Goal: Check status: Check status

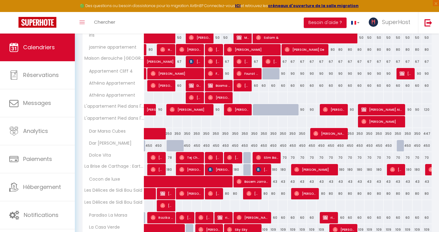
scroll to position [594, 0]
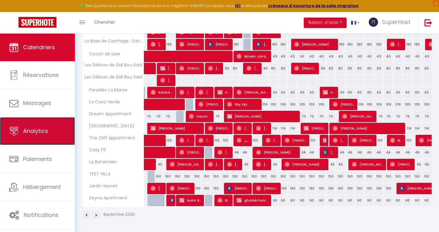
click at [42, 132] on span "Analytics" at bounding box center [35, 131] width 25 height 8
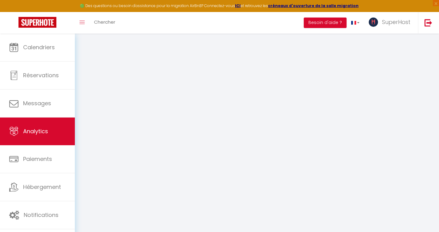
select select "2025"
select select "9"
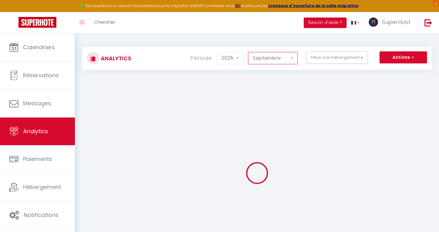
click at [272, 57] on select "[PERSON_NAME] Mars [PERSON_NAME] Juin Juillet Août Septembre Octobre Novembre D…" at bounding box center [273, 58] width 50 height 12
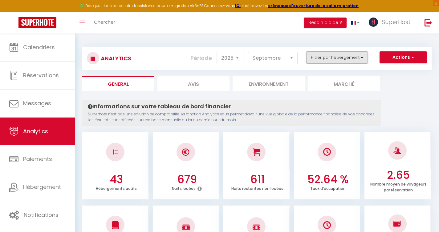
click at [319, 61] on button "Filtrer par hébergement" at bounding box center [337, 57] width 62 height 12
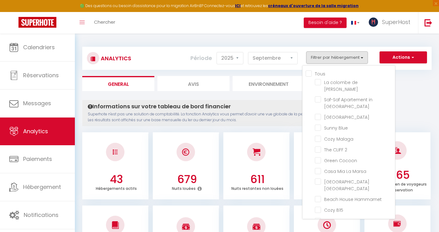
click at [309, 74] on input "Tous" at bounding box center [350, 73] width 89 height 6
checkbox input "true"
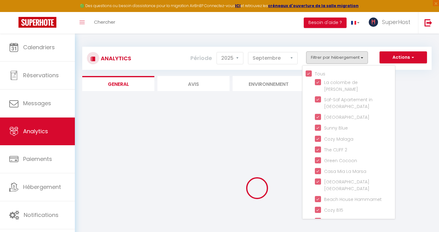
checkbox Saïd "true"
checkbox Marsa "true"
checkbox Oasis "true"
checkbox Blue "true"
checkbox Malaga "true"
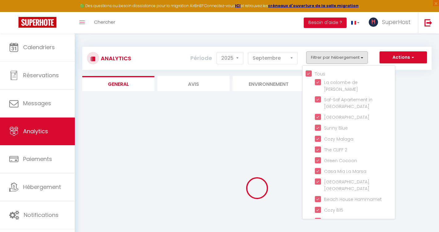
checkbox 2 "true"
checkbox Cocoon "true"
checkbox Marsa "true"
checkbox Saïd "true"
checkbox Hammamet "true"
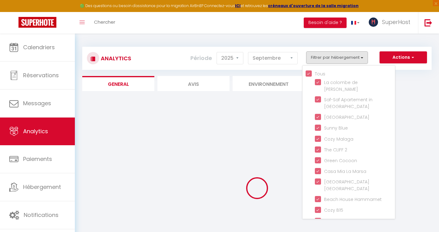
checkbox B15 "true"
checkbox l’Ambassadeur "true"
checkbox Bloom "true"
checkbox Appartement "true"
checkbox Saïd "true"
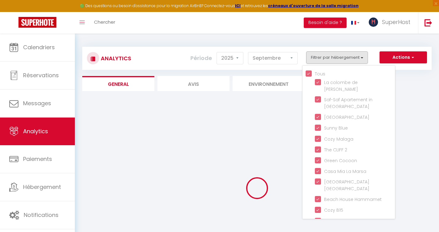
checkbox bleu "true"
checkbox plage "true"
checkbox Marsa "true"
checkbox plage "true"
checkbox falaise "true"
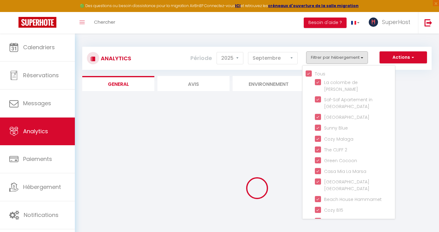
checkbox ulysse "true"
checkbox input "true"
checkbox appartement "true"
checkbox Saïd "true"
checkbox 4 "true"
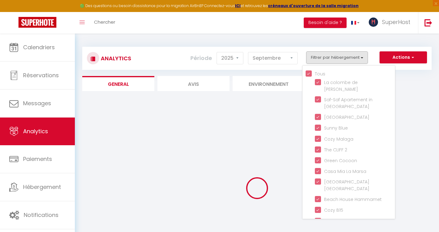
checkbox Appartement "true"
checkbox l\'eau "true"
checkbox Cubes "true"
checkbox Hammamet "true"
checkbox Vita "true"
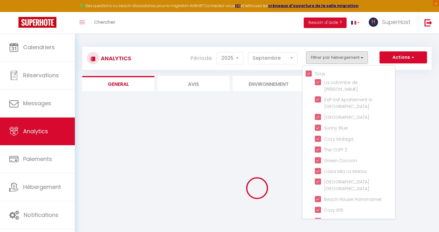
checkbox Paradise "true"
checkbox luxe "true"
checkbox Said "true"
checkbox Marsa "true"
checkbox Verde "true"
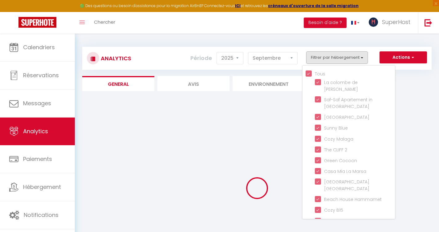
checkbox Appartment "true"
checkbox House "true"
checkbox Appartment "true"
checkbox F11 "true"
checkbox Bohémien "true"
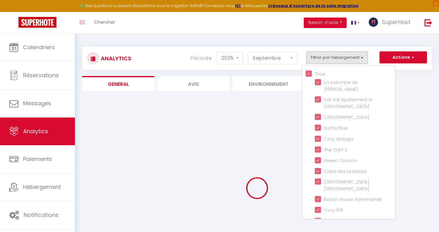
checkbox VILLA "true"
checkbox Secret "true"
checkbox Apartment "true"
click at [286, 71] on div "Analytics Actions Génération SuperConciergerie Génération SuperAnalyzer Générat…" at bounding box center [256, 159] width 349 height 236
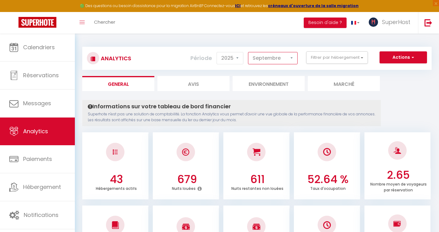
click at [284, 60] on select "[PERSON_NAME] Mars [PERSON_NAME] Juin Juillet Août Septembre Octobre Novembre D…" at bounding box center [273, 58] width 50 height 12
select select "8"
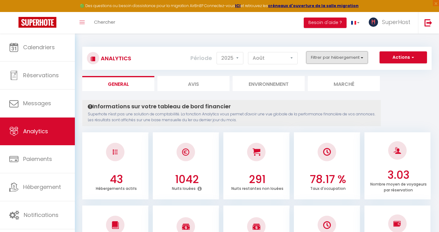
click at [344, 57] on button "Filtrer par hébergement" at bounding box center [337, 57] width 62 height 12
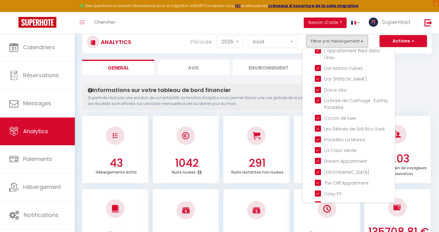
scroll to position [17, 0]
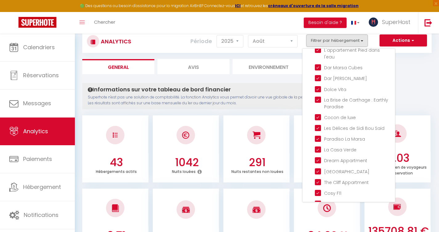
click at [318, 211] on VILLA "checkbox" at bounding box center [355, 214] width 80 height 6
checkbox VILLA "false"
checkbox input "false"
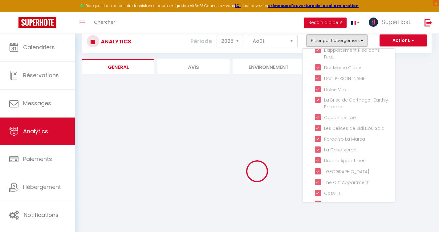
click at [273, 57] on div "Analytics Actions Génération SuperConciergerie Génération SuperAnalyzer Générat…" at bounding box center [256, 142] width 349 height 236
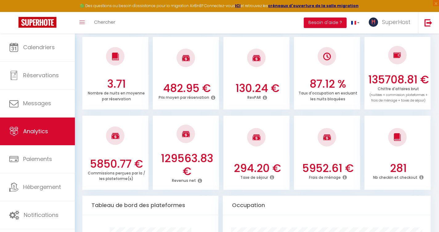
scroll to position [170, 0]
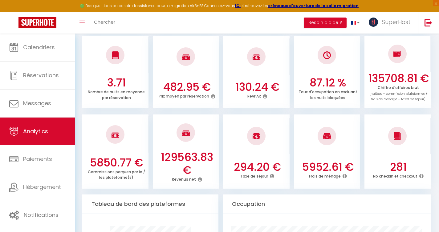
click at [177, 172] on h3 "129563.83 €" at bounding box center [187, 164] width 62 height 26
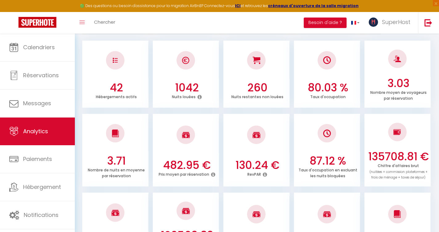
scroll to position [94, 0]
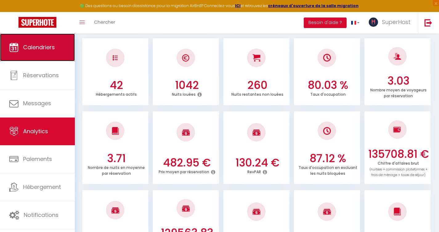
click at [53, 56] on link "Calendriers" at bounding box center [37, 48] width 75 height 28
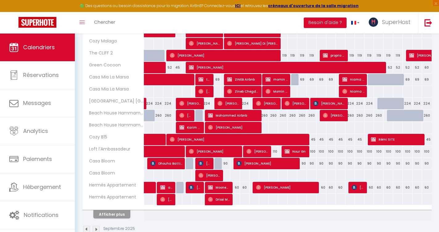
scroll to position [189, 0]
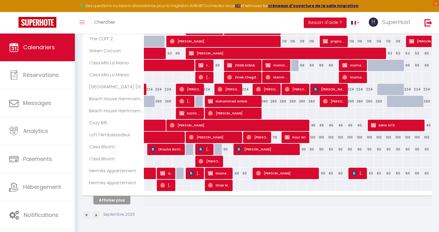
click at [111, 208] on div "Septembre 2025" at bounding box center [256, 216] width 349 height 18
click at [115, 201] on button "Afficher plus" at bounding box center [111, 200] width 37 height 8
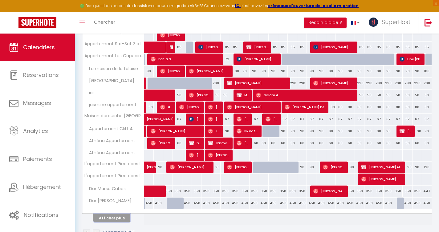
scroll to position [429, 0]
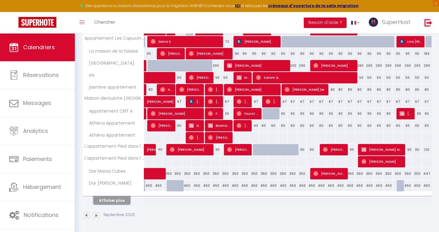
click at [111, 203] on button "Afficher plus" at bounding box center [111, 201] width 37 height 8
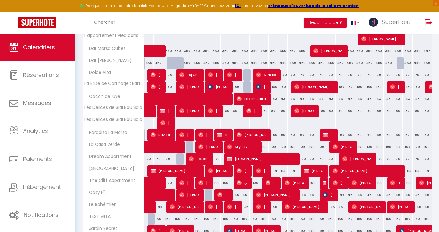
scroll to position [553, 0]
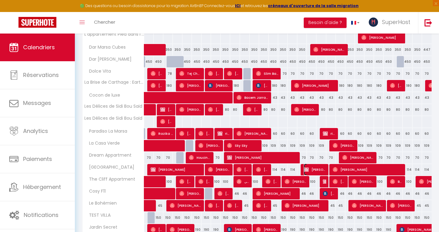
click at [312, 169] on span "[PERSON_NAME]" at bounding box center [315, 170] width 22 height 12
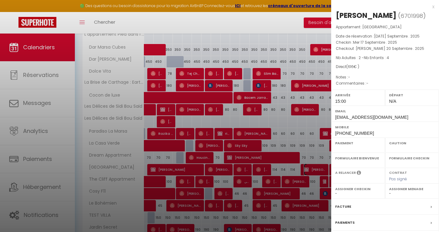
select select "OK"
select select "KO"
select select "0"
select select "1"
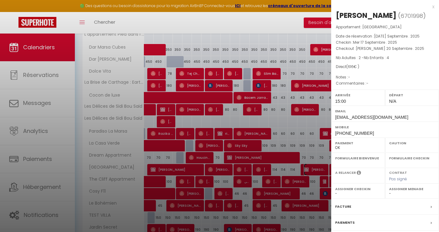
select select
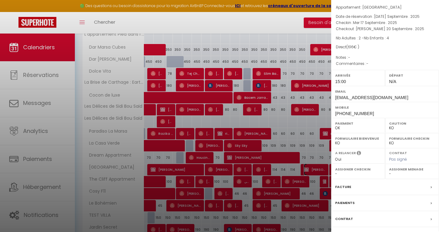
scroll to position [20, 0]
click at [313, 140] on div at bounding box center [219, 116] width 439 height 232
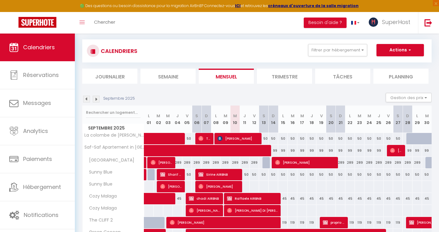
scroll to position [2, 0]
